Goal: Task Accomplishment & Management: Manage account settings

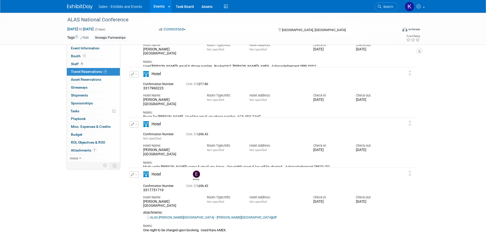
drag, startPoint x: 78, startPoint y: 5, endPoint x: 106, endPoint y: 18, distance: 30.7
click at [78, 5] on img at bounding box center [80, 6] width 26 height 5
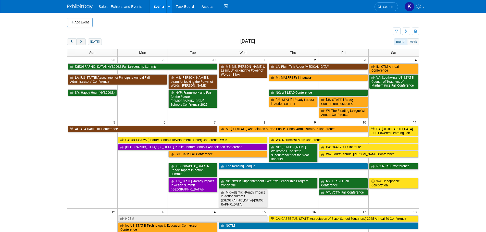
click at [83, 42] on span "next" at bounding box center [81, 41] width 4 height 3
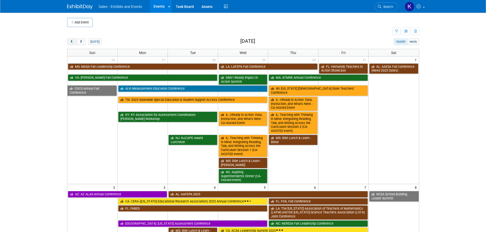
click at [69, 41] on button "prev" at bounding box center [71, 42] width 9 height 7
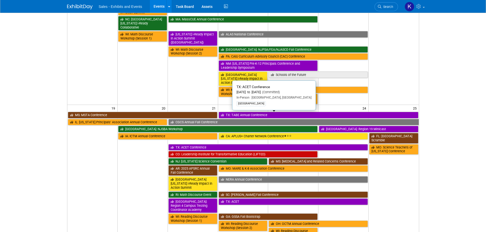
scroll to position [306, 0]
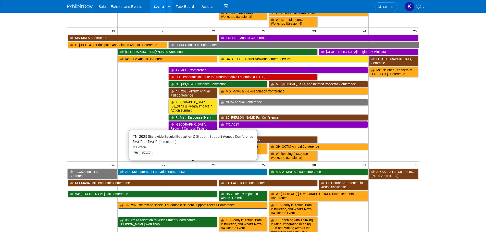
click at [130, 202] on link "TN: 2025 Statewide Special Education & Student Support Access Conference" at bounding box center [192, 205] width 149 height 7
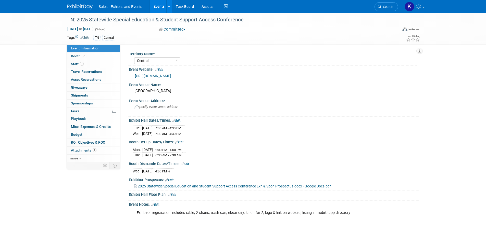
select select "Central"
click at [77, 62] on span "Staff 1" at bounding box center [77, 64] width 13 height 4
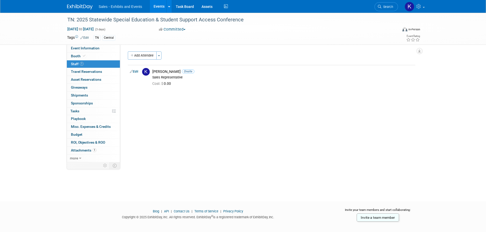
drag, startPoint x: 138, startPoint y: 71, endPoint x: 141, endPoint y: 72, distance: 3.3
click at [137, 71] on link "Edit" at bounding box center [134, 72] width 8 height 4
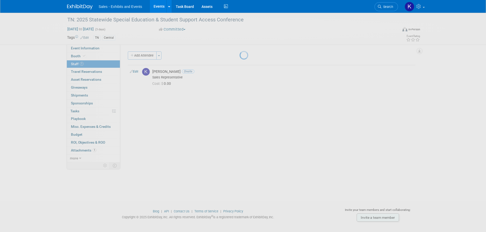
select select "d467f38d-56c1-4595-b477-fab9411f9759"
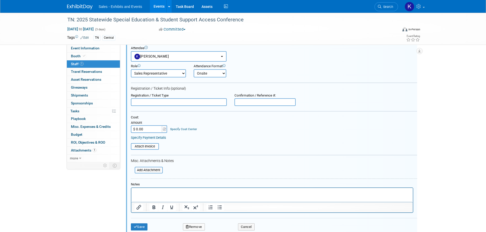
scroll to position [84, 0]
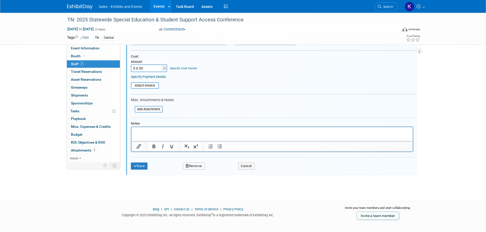
drag, startPoint x: 160, startPoint y: 128, endPoint x: 35, endPoint y: 2, distance: 176.9
click at [160, 128] on iframe at bounding box center [271, 134] width 281 height 14
click at [163, 130] on p "Rich Text Area. Press ALT-0 for help." at bounding box center [271, 131] width 275 height 5
drag, startPoint x: 139, startPoint y: 166, endPoint x: 156, endPoint y: 167, distance: 17.1
click at [140, 166] on button "Save" at bounding box center [139, 166] width 17 height 7
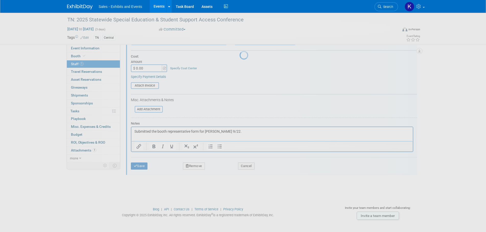
scroll to position [5, 0]
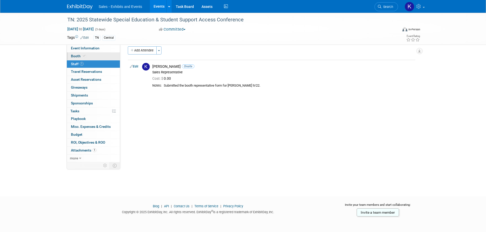
click at [75, 56] on span "Booth" at bounding box center [79, 56] width 16 height 4
